Goal: Task Accomplishment & Management: Use online tool/utility

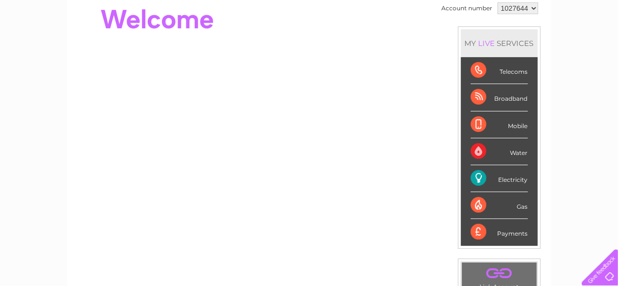
scroll to position [104, 0]
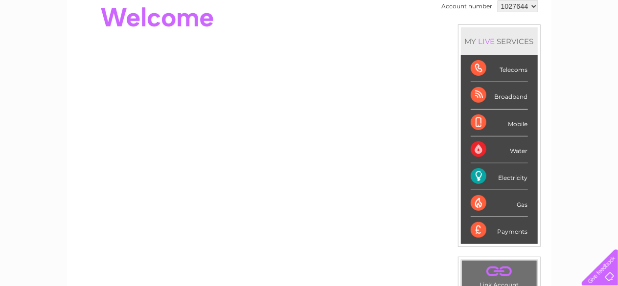
click at [515, 178] on div "Electricity" at bounding box center [499, 176] width 57 height 27
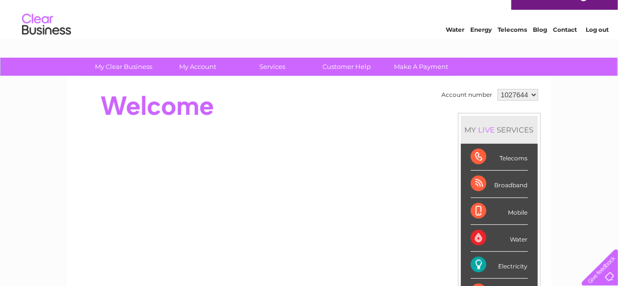
scroll to position [0, 0]
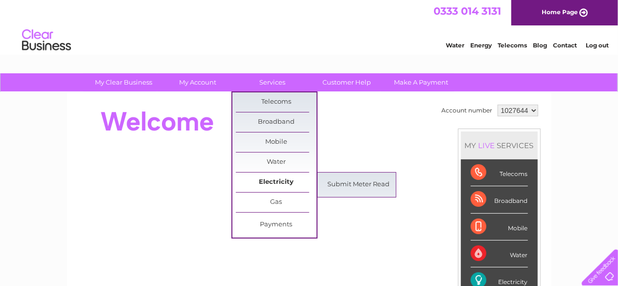
click at [279, 187] on link "Electricity" at bounding box center [276, 183] width 81 height 20
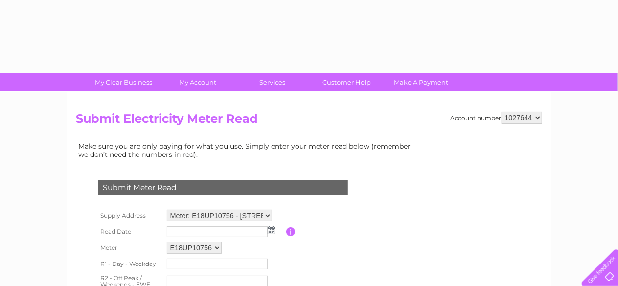
click at [357, 189] on div "Submit Meter Read Supply Address Meter: E18UP10756 - [STREET_ADDRESS] Read Date" at bounding box center [224, 267] width 297 height 193
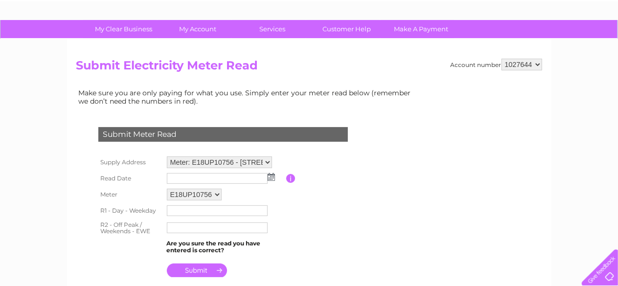
scroll to position [55, 0]
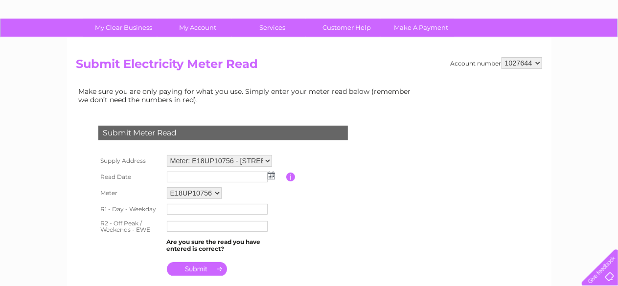
click at [273, 175] on img at bounding box center [271, 176] width 7 height 8
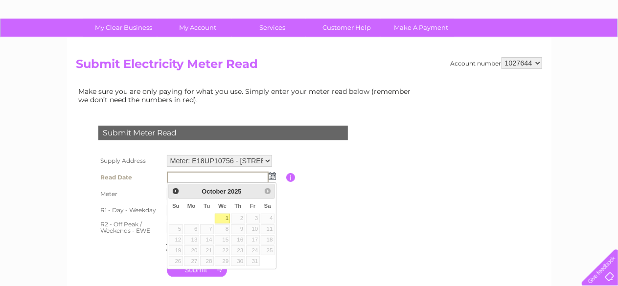
click at [223, 216] on link "1" at bounding box center [223, 219] width 16 height 10
type input "[DATE]"
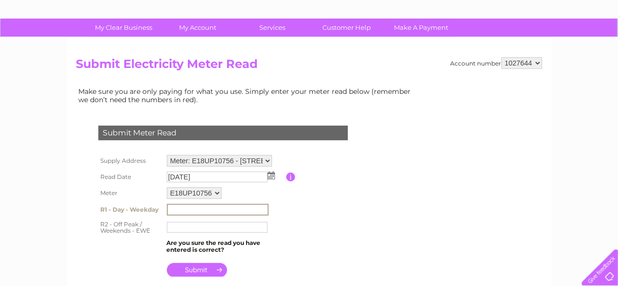
click at [216, 211] on input "text" at bounding box center [218, 210] width 102 height 12
type input "020185"
click at [195, 225] on input "text" at bounding box center [218, 227] width 102 height 12
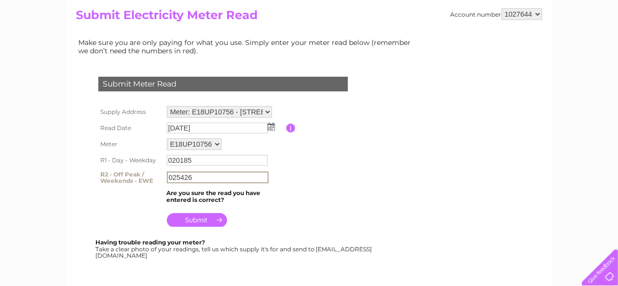
scroll to position [108, 0]
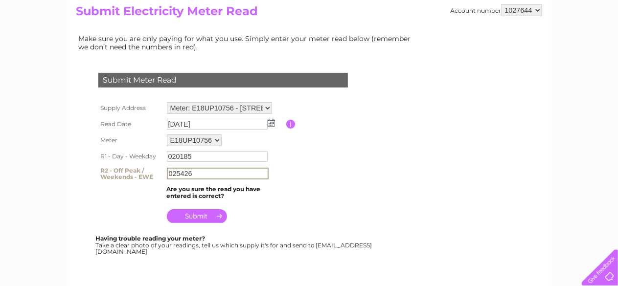
type input "025426"
click at [201, 216] on input "submit" at bounding box center [197, 216] width 60 height 14
